Goal: Transaction & Acquisition: Purchase product/service

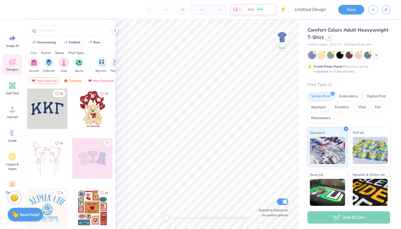
click at [331, 36] on div "Comfort Colors Adult Heavyweight T-Shirt" at bounding box center [348, 33] width 83 height 15
click at [328, 36] on icon at bounding box center [328, 37] width 3 height 3
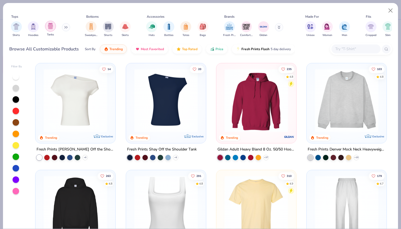
click at [54, 29] on div "filter for Tanks" at bounding box center [50, 26] width 11 height 11
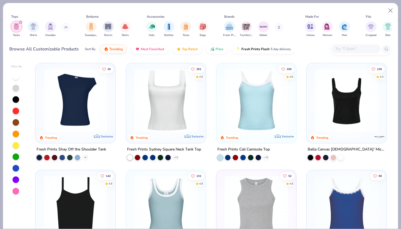
click at [164, 105] on img at bounding box center [165, 101] width 69 height 64
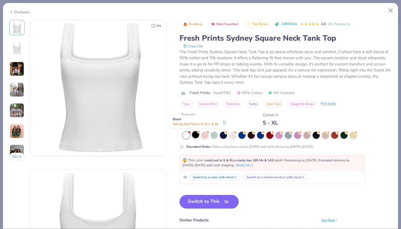
click at [197, 134] on div at bounding box center [195, 134] width 7 height 7
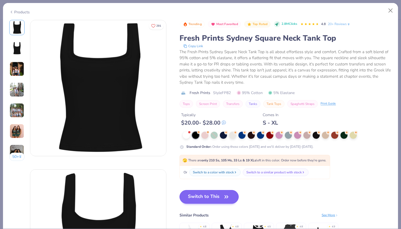
click at [213, 198] on button "Switch to This" at bounding box center [208, 197] width 59 height 14
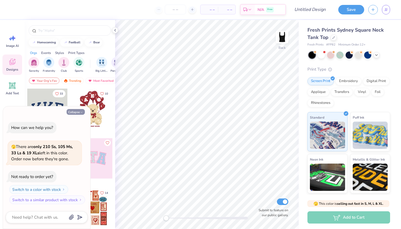
click at [78, 113] on button "Collapse" at bounding box center [76, 112] width 18 height 6
type textarea "x"
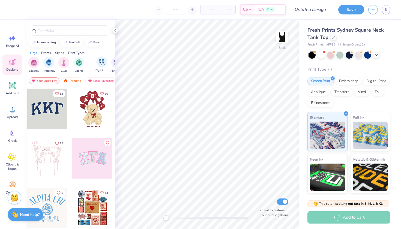
click at [99, 67] on div "Big Little Reveal" at bounding box center [101, 64] width 13 height 16
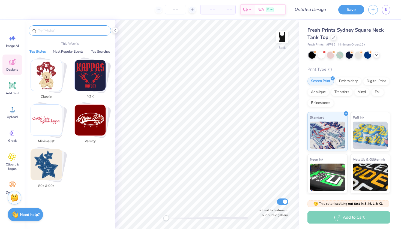
click at [85, 28] on input "text" at bounding box center [73, 30] width 70 height 5
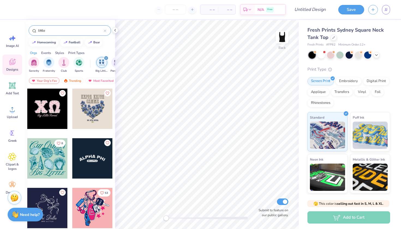
type input "little"
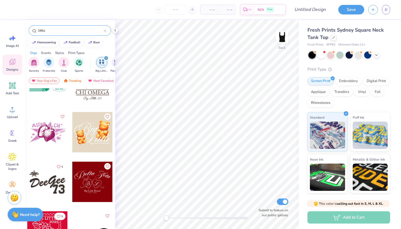
scroll to position [1615, 0]
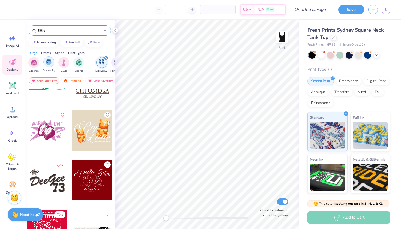
click at [51, 57] on div "filter for Fraternity" at bounding box center [48, 61] width 11 height 11
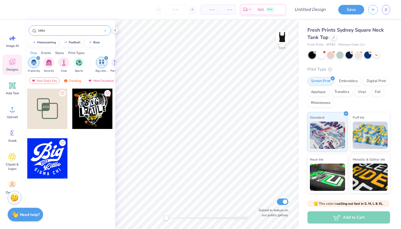
click at [58, 53] on div "Styles" at bounding box center [59, 52] width 9 height 5
click at [70, 52] on div "Print Types" at bounding box center [76, 52] width 16 height 5
click at [47, 52] on div "Events" at bounding box center [46, 52] width 10 height 5
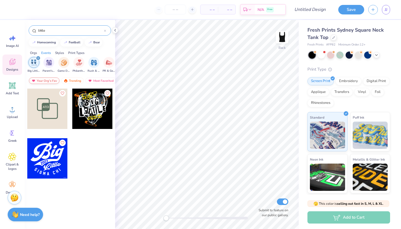
click at [54, 81] on div "Your Org's Fav" at bounding box center [44, 80] width 31 height 7
click at [11, 68] on span "Designs" at bounding box center [12, 69] width 12 height 4
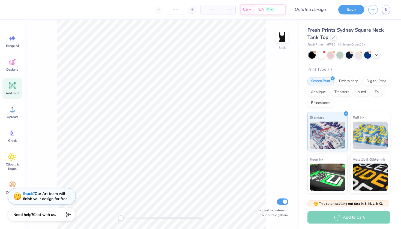
click at [17, 89] on div "Add Text" at bounding box center [12, 88] width 20 height 20
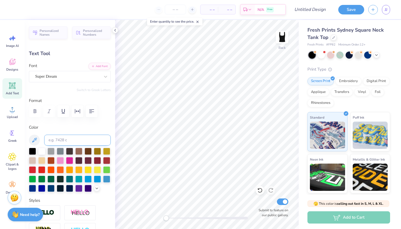
type textarea "l"
type textarea "little"
click at [80, 152] on div at bounding box center [78, 150] width 7 height 7
click at [41, 152] on div at bounding box center [41, 150] width 7 height 7
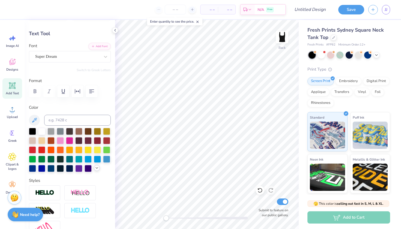
click at [95, 170] on icon at bounding box center [97, 168] width 4 height 4
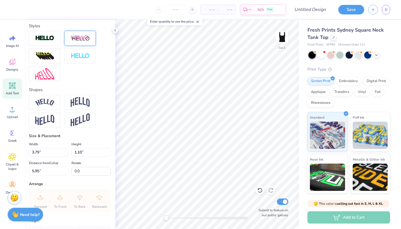
scroll to position [240, 0]
click at [78, 105] on img at bounding box center [80, 102] width 19 height 10
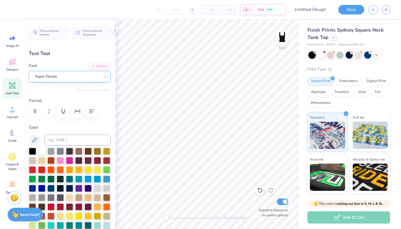
scroll to position [0, 0]
click at [107, 77] on icon at bounding box center [105, 76] width 5 height 5
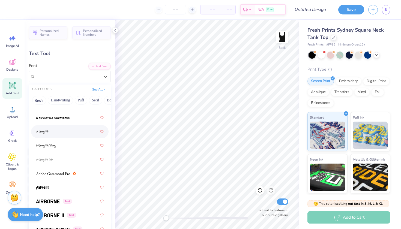
scroll to position [119, 0]
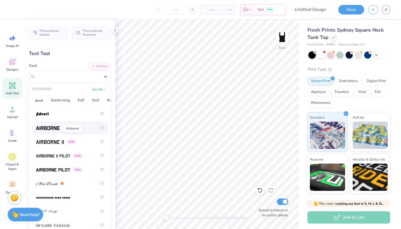
click at [55, 131] on span at bounding box center [48, 128] width 24 height 6
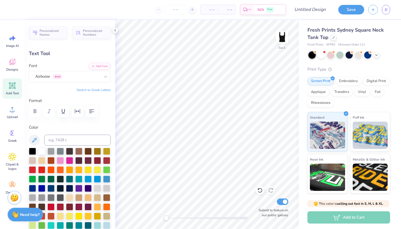
scroll to position [7, 0]
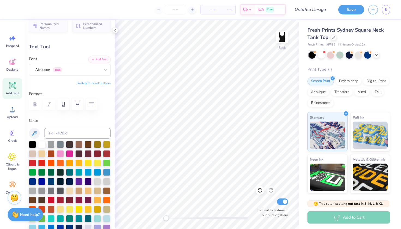
click at [19, 85] on div "Add Text" at bounding box center [12, 88] width 20 height 20
click at [106, 75] on div "Personalized Names Personalized Numbers Text Tool Add Font Font Super Dream Swi…" at bounding box center [70, 124] width 90 height 209
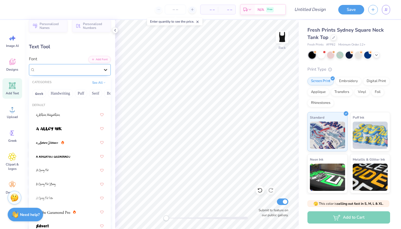
click at [104, 72] on icon at bounding box center [105, 69] width 5 height 5
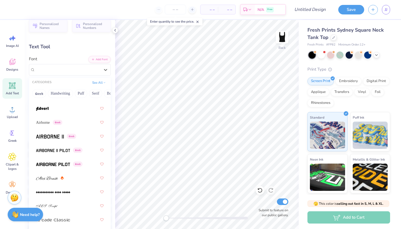
scroll to position [122, 0]
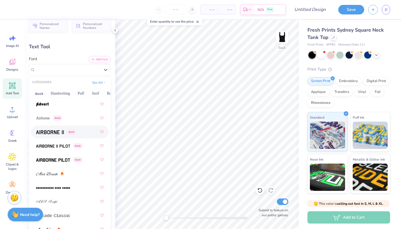
click at [55, 134] on img at bounding box center [50, 132] width 28 height 4
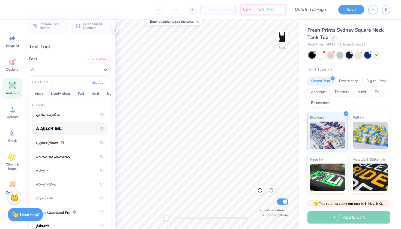
drag, startPoint x: 55, startPoint y: 66, endPoint x: 54, endPoint y: 134, distance: 67.6
click at [55, 66] on div at bounding box center [67, 69] width 65 height 7
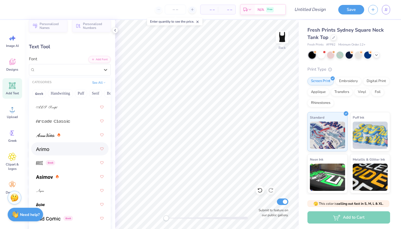
scroll to position [216, 0]
click at [40, 163] on img at bounding box center [39, 163] width 7 height 4
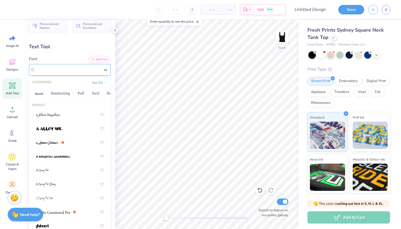
click at [65, 70] on div "Arrose Greek" at bounding box center [68, 69] width 66 height 8
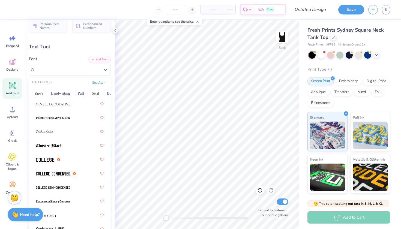
scroll to position [959, 0]
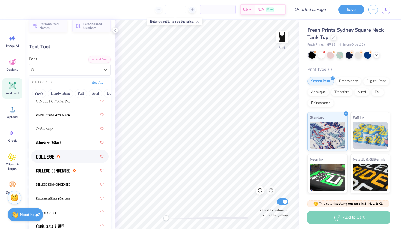
click at [53, 156] on img at bounding box center [45, 157] width 18 height 4
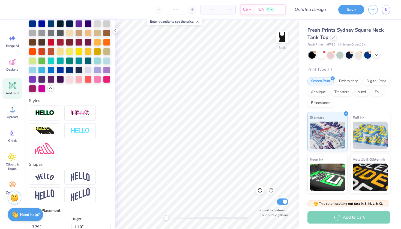
scroll to position [165, 0]
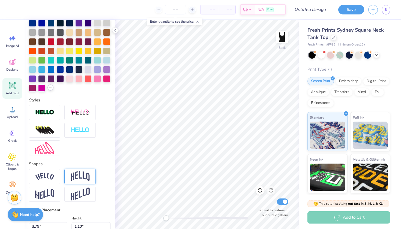
click at [86, 183] on div at bounding box center [79, 176] width 31 height 15
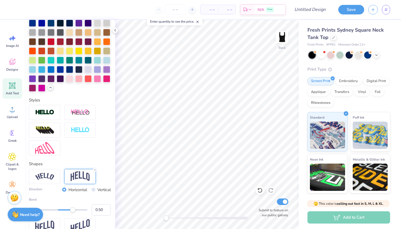
type textarea "Little"
type input "4.06"
type input "1.91"
type input "5.54"
click at [50, 174] on img at bounding box center [44, 176] width 19 height 7
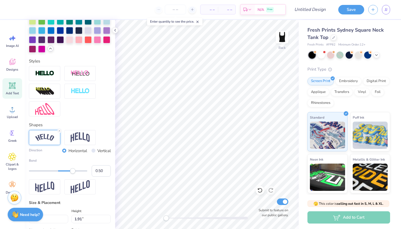
scroll to position [223, 0]
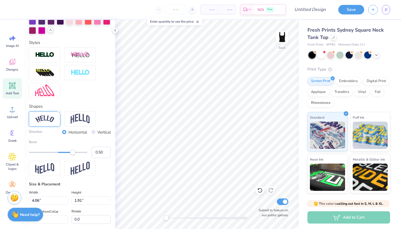
click at [62, 113] on div "Direction Horizontal Vertical Bend 0.50" at bounding box center [70, 143] width 82 height 65
click at [61, 112] on div at bounding box center [59, 112] width 4 height 4
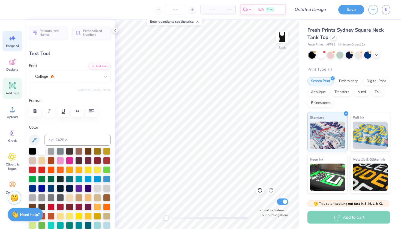
scroll to position [0, 0]
click at [16, 72] on div "Designs" at bounding box center [12, 65] width 20 height 20
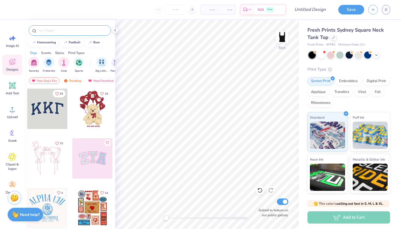
click at [80, 33] on div at bounding box center [70, 30] width 82 height 10
click at [83, 32] on input "text" at bounding box center [73, 30] width 70 height 5
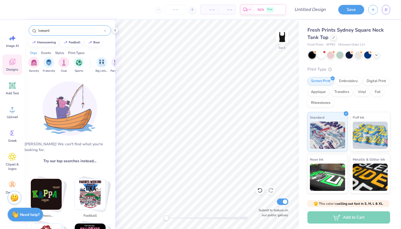
click at [83, 25] on div "leaoprd" at bounding box center [70, 29] width 90 height 19
click at [80, 30] on input "leaoprd" at bounding box center [71, 30] width 66 height 5
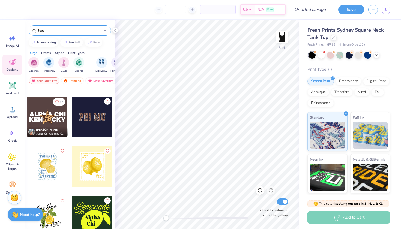
scroll to position [10, 0]
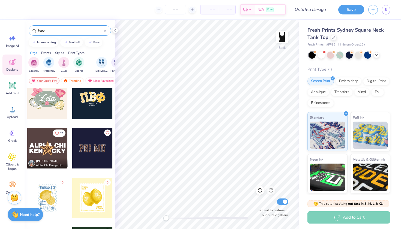
type input "lepo"
click at [92, 145] on div at bounding box center [92, 148] width 40 height 40
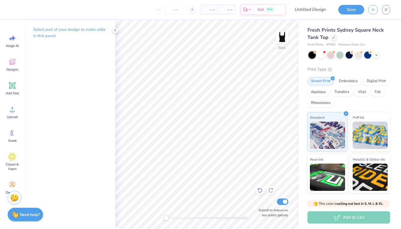
click at [261, 190] on icon at bounding box center [259, 190] width 5 height 5
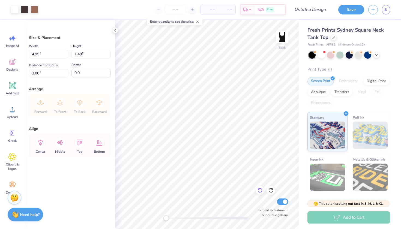
type input "3.32"
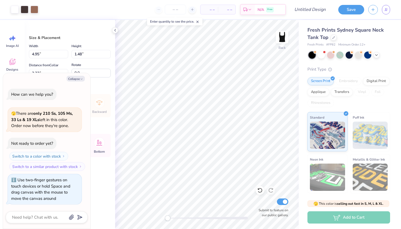
click at [167, 219] on div "Accessibility label" at bounding box center [167, 217] width 5 height 5
type textarea "x"
type input "3.35"
type textarea "x"
type input "3.37"
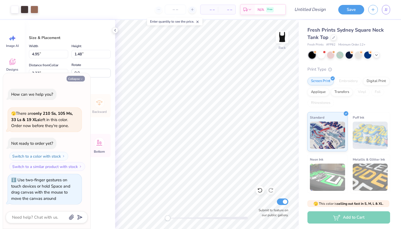
click at [80, 78] on button "Collapse" at bounding box center [76, 79] width 18 height 6
type textarea "x"
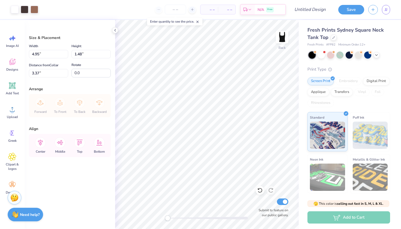
type input "3.00"
click at [194, 9] on icon at bounding box center [192, 10] width 4 height 4
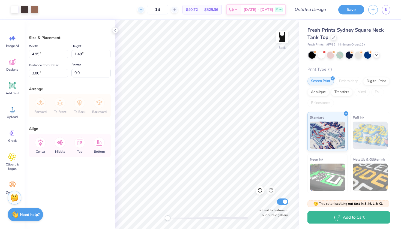
click at [144, 11] on div at bounding box center [140, 9] width 7 height 7
click at [150, 11] on div "12" at bounding box center [157, 10] width 41 height 10
click at [150, 11] on div "12 $40.72 Per Item $529.36 Total Est. Delivery [DATE] - [DATE] Free" at bounding box center [163, 9] width 243 height 19
click at [150, 11] on div "12" at bounding box center [157, 10] width 41 height 10
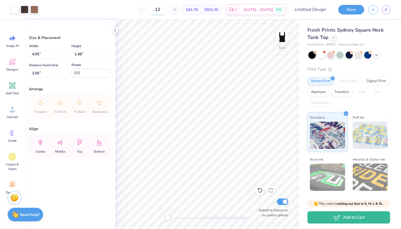
click at [168, 10] on input "12" at bounding box center [157, 10] width 21 height 10
type input "1"
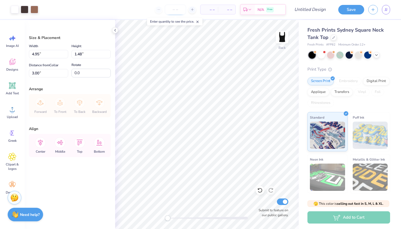
type input "3"
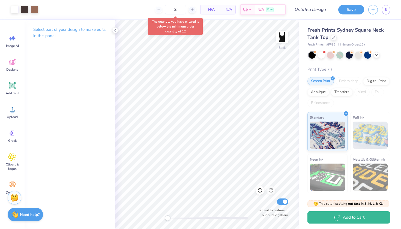
type input "12"
click at [115, 29] on icon at bounding box center [115, 30] width 4 height 4
